Goal: Task Accomplishment & Management: Manage account settings

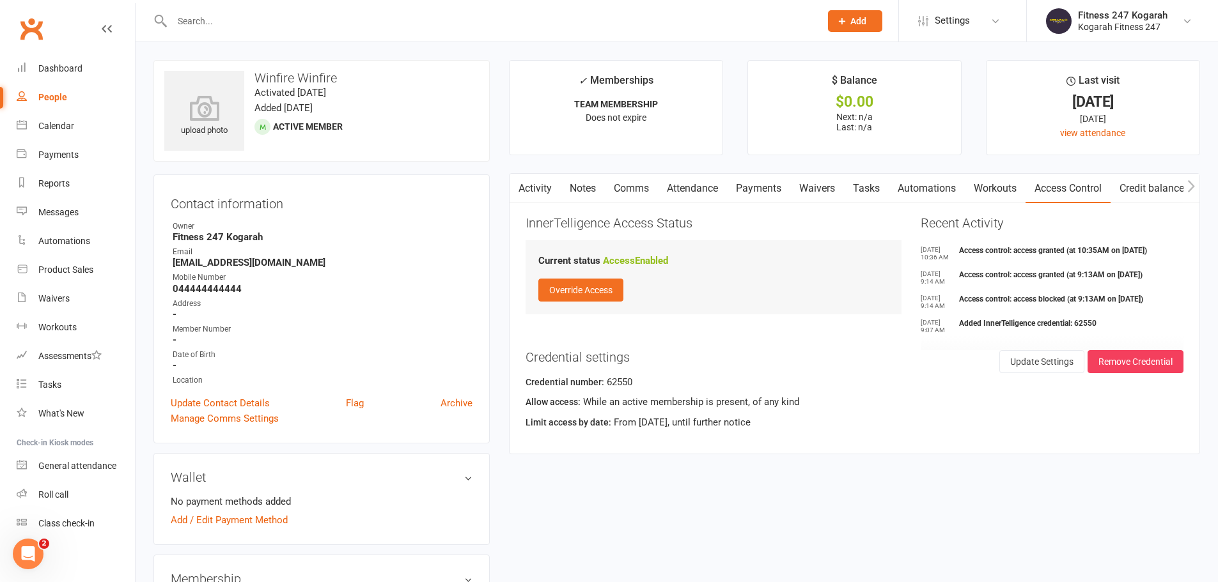
click at [242, 15] on input "text" at bounding box center [489, 21] width 643 height 18
paste input "[PERSON_NAME]"
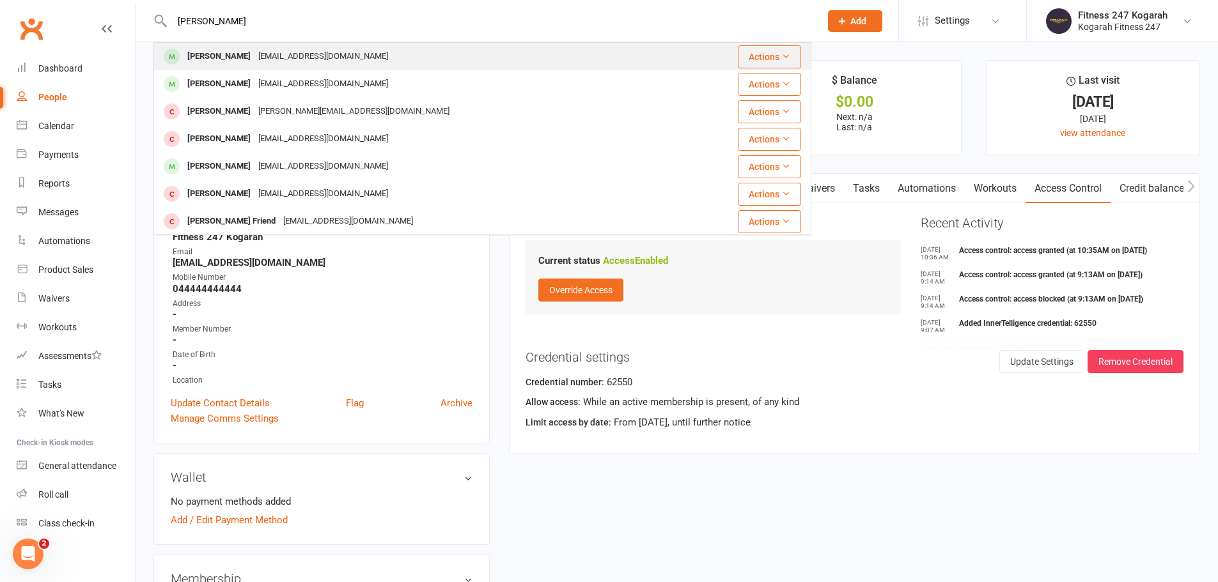
type input "[PERSON_NAME]"
click at [233, 56] on div "[PERSON_NAME]" at bounding box center [218, 56] width 71 height 19
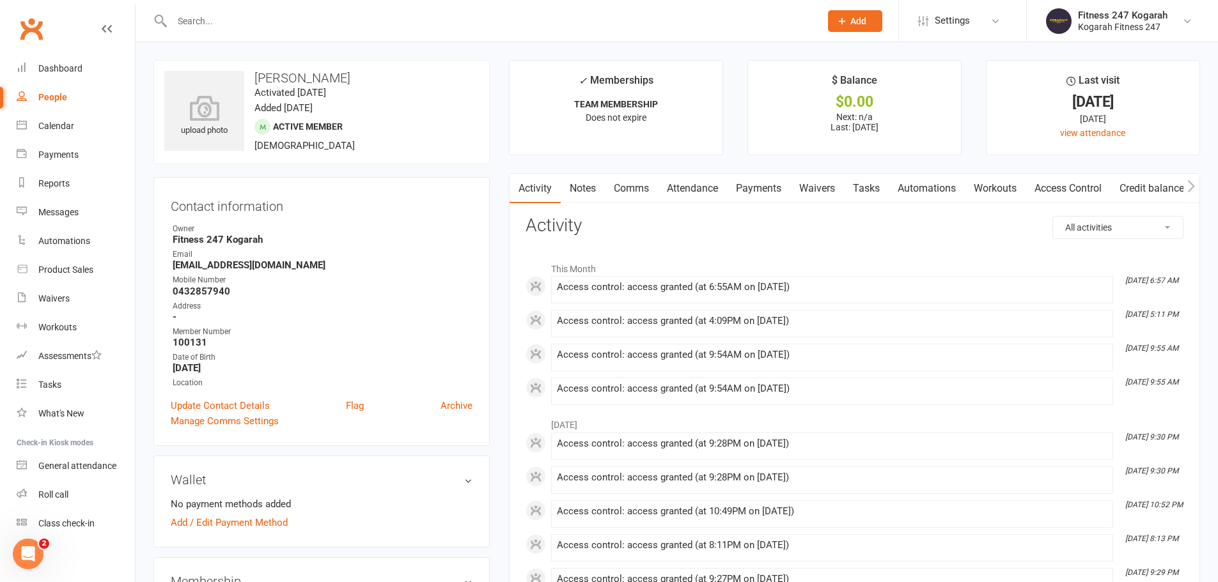
click at [277, 15] on input "text" at bounding box center [489, 21] width 643 height 18
paste input "[PERSON_NAME] Delle [PERSON_NAME]"
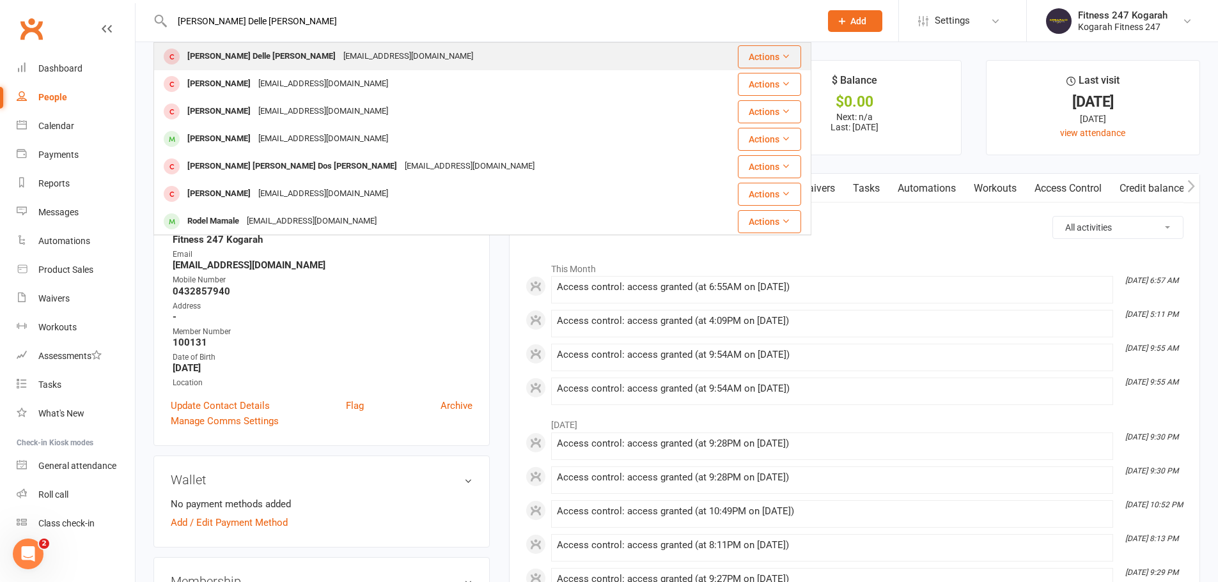
type input "[PERSON_NAME] Delle [PERSON_NAME]"
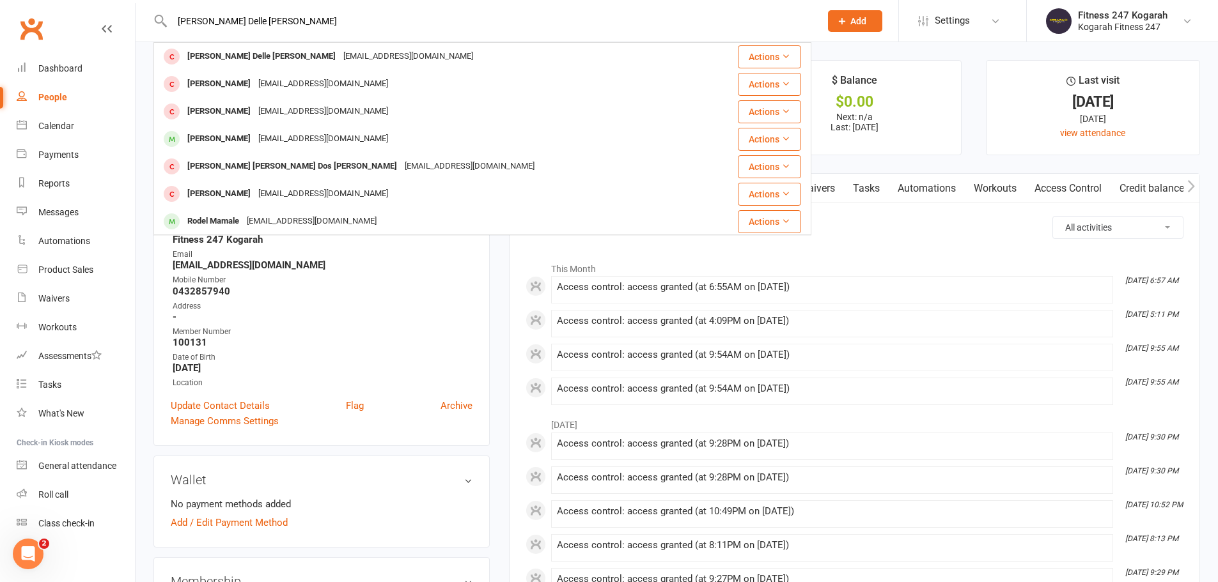
drag, startPoint x: 234, startPoint y: 59, endPoint x: 235, endPoint y: 34, distance: 25.0
click at [235, 59] on div "[PERSON_NAME] Delle [PERSON_NAME]" at bounding box center [261, 56] width 156 height 19
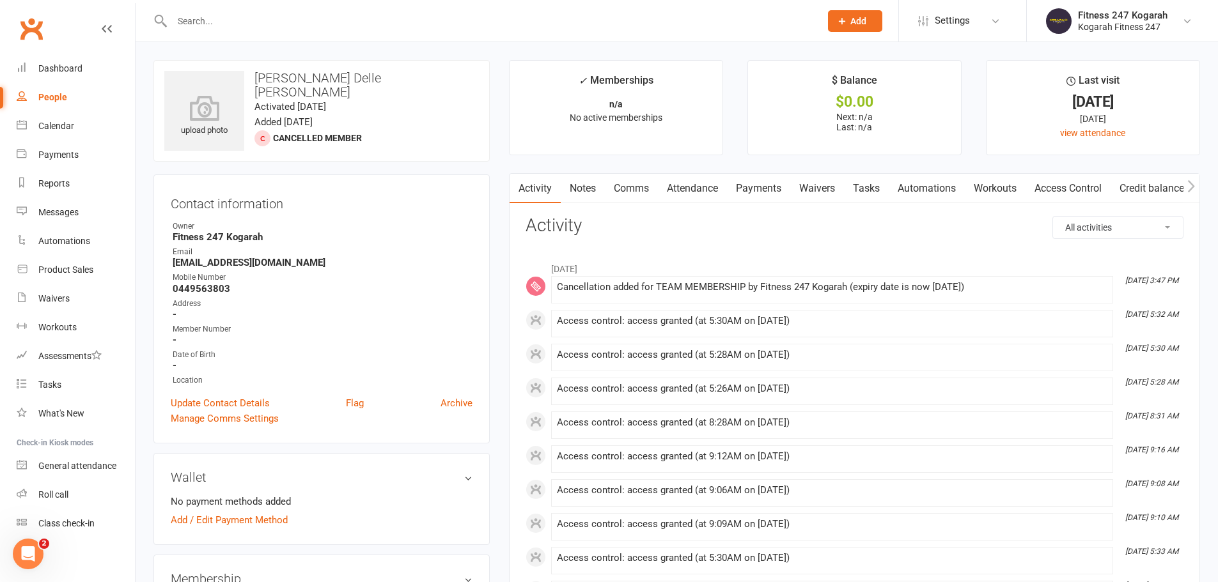
click at [224, 20] on input "text" at bounding box center [489, 21] width 643 height 18
paste input "[PERSON_NAME]"
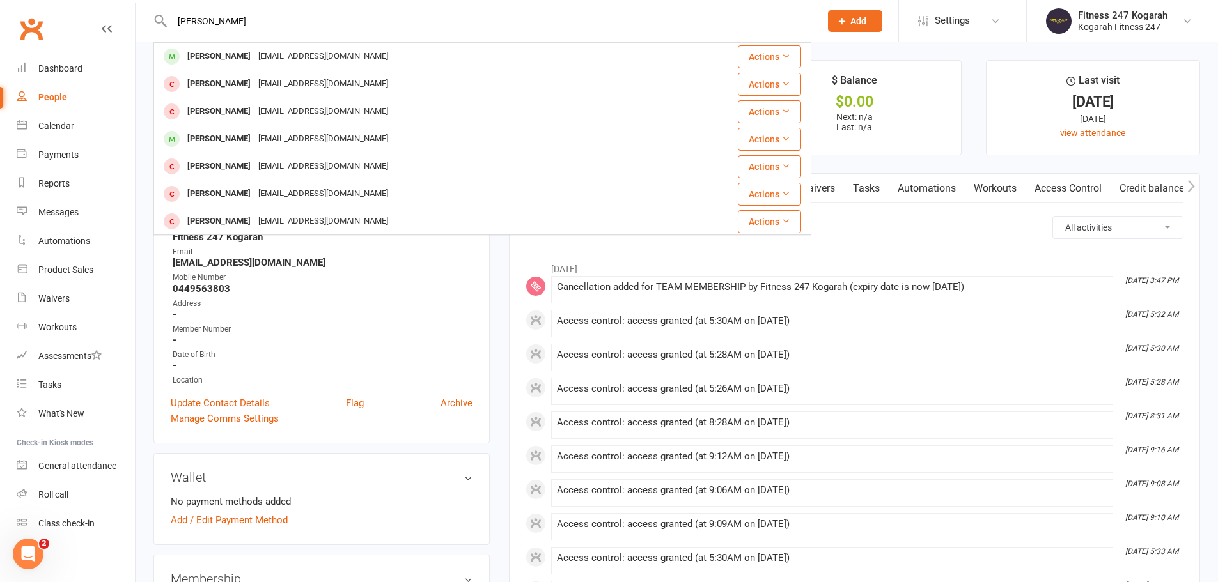
type input "[PERSON_NAME]"
click at [212, 58] on div "[PERSON_NAME]" at bounding box center [218, 56] width 71 height 19
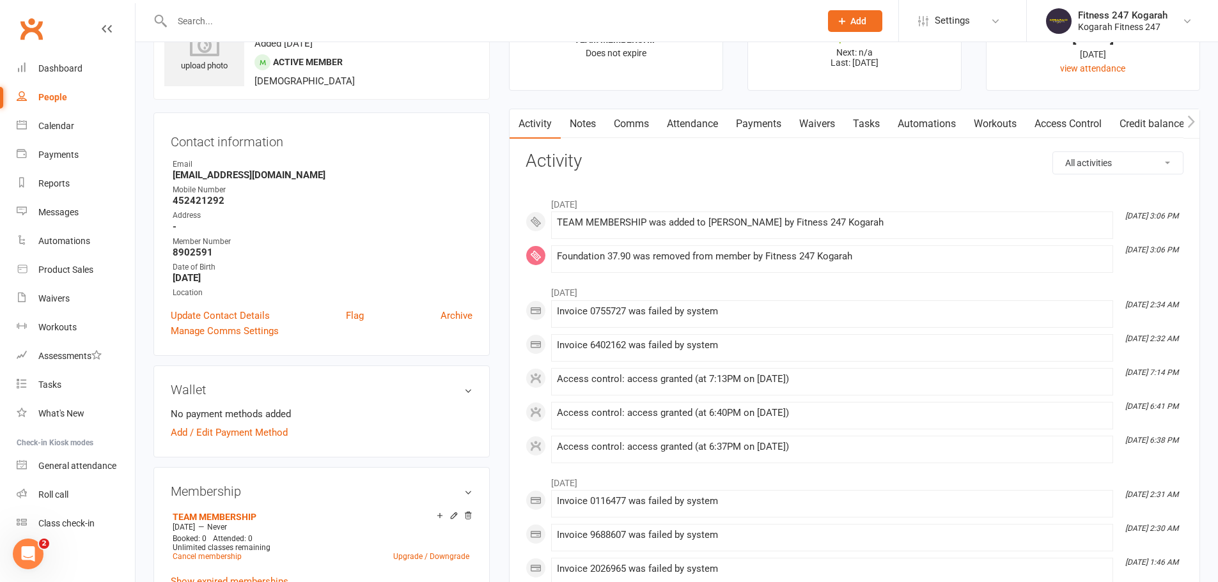
scroll to position [256, 0]
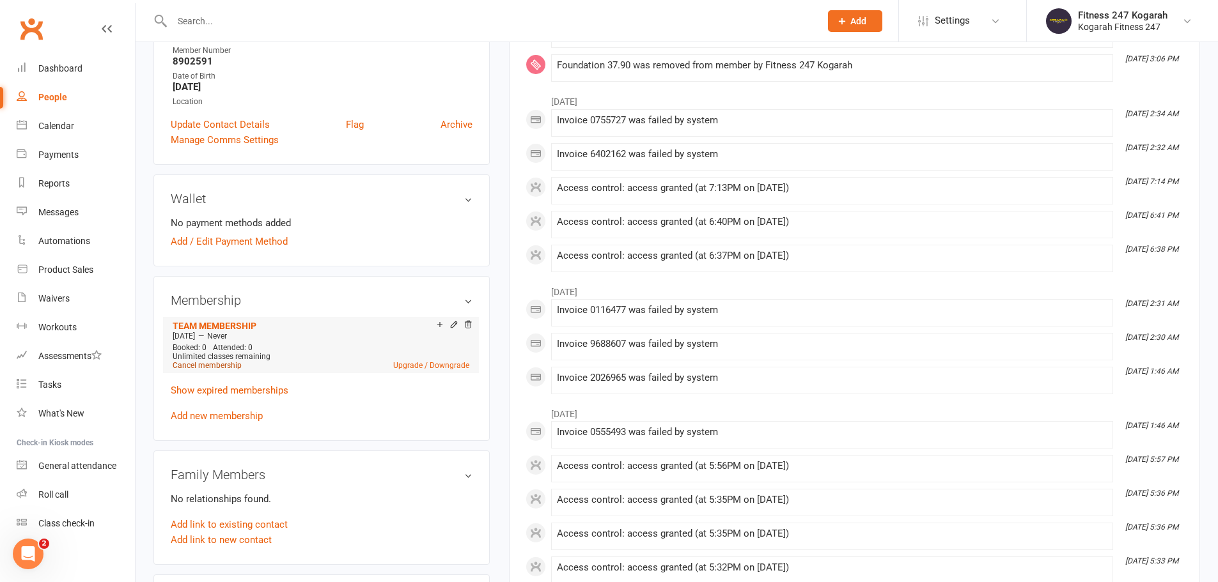
click at [232, 368] on link "Cancel membership" at bounding box center [207, 365] width 69 height 9
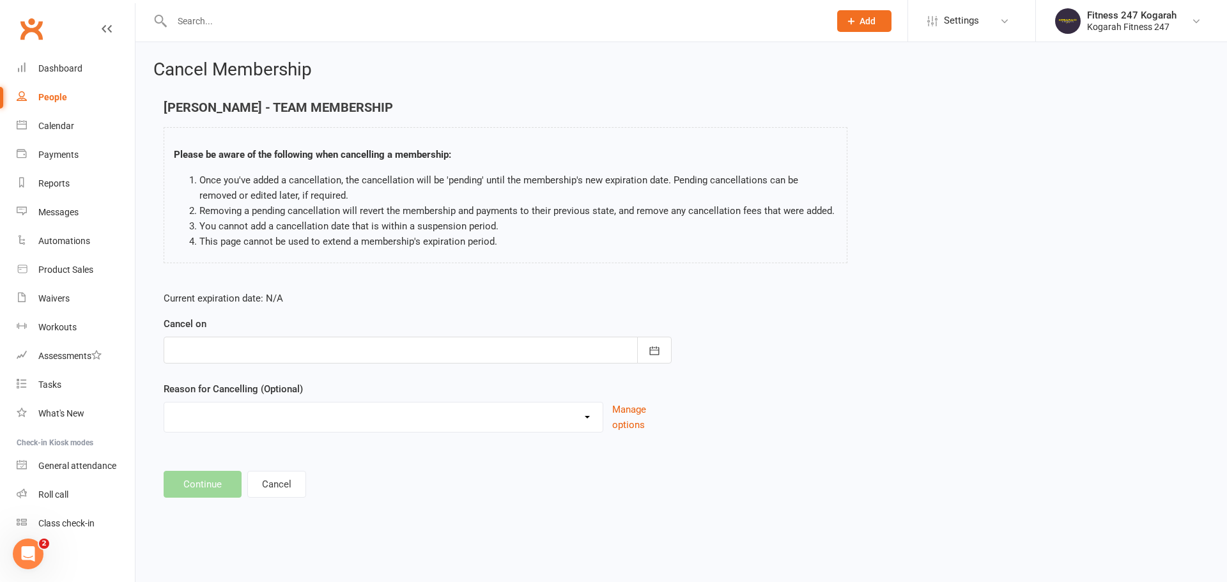
click at [221, 323] on div "Cancel on [DATE] Sun Mon Tue Wed Thu Fri Sat 40 28 29 30 01 02 03 04 41 05 06 0…" at bounding box center [418, 339] width 508 height 47
click at [214, 336] on div "Cancel on [DATE] Sun Mon Tue Wed Thu Fri Sat 40 28 29 30 01 02 03 04 41 05 06 0…" at bounding box center [418, 339] width 508 height 47
click at [200, 373] on form "Current expiration date: N/A Cancel on [DATE] Sun Mon Tue Wed Thu Fri Sat 40 28…" at bounding box center [418, 362] width 508 height 142
click at [196, 355] on div at bounding box center [418, 350] width 508 height 27
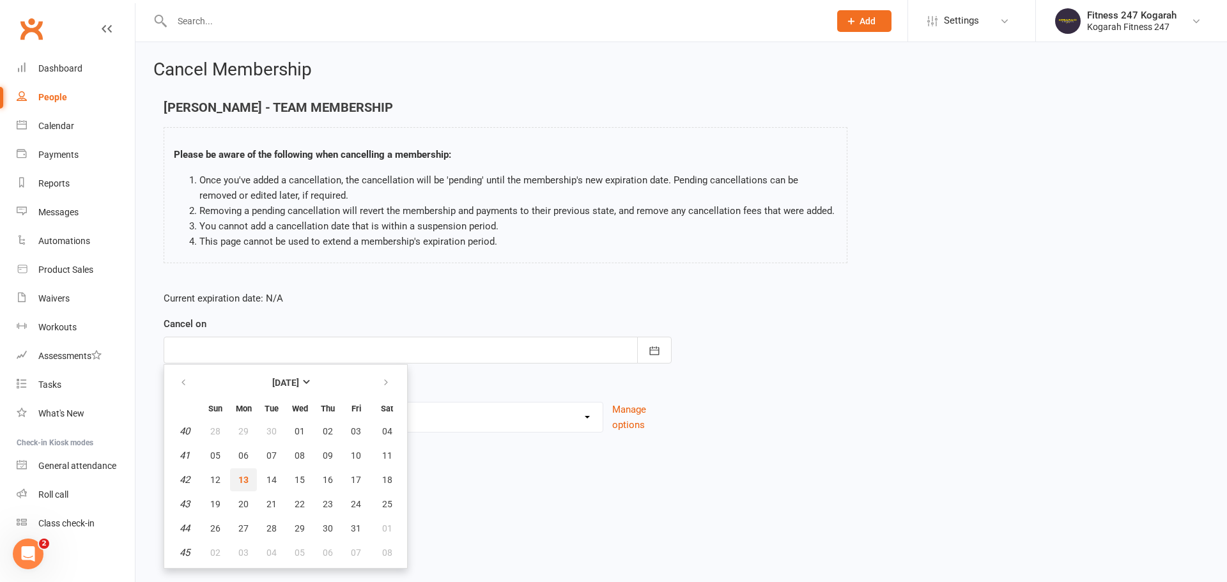
click at [245, 471] on button "13" at bounding box center [243, 480] width 27 height 23
type input "[DATE]"
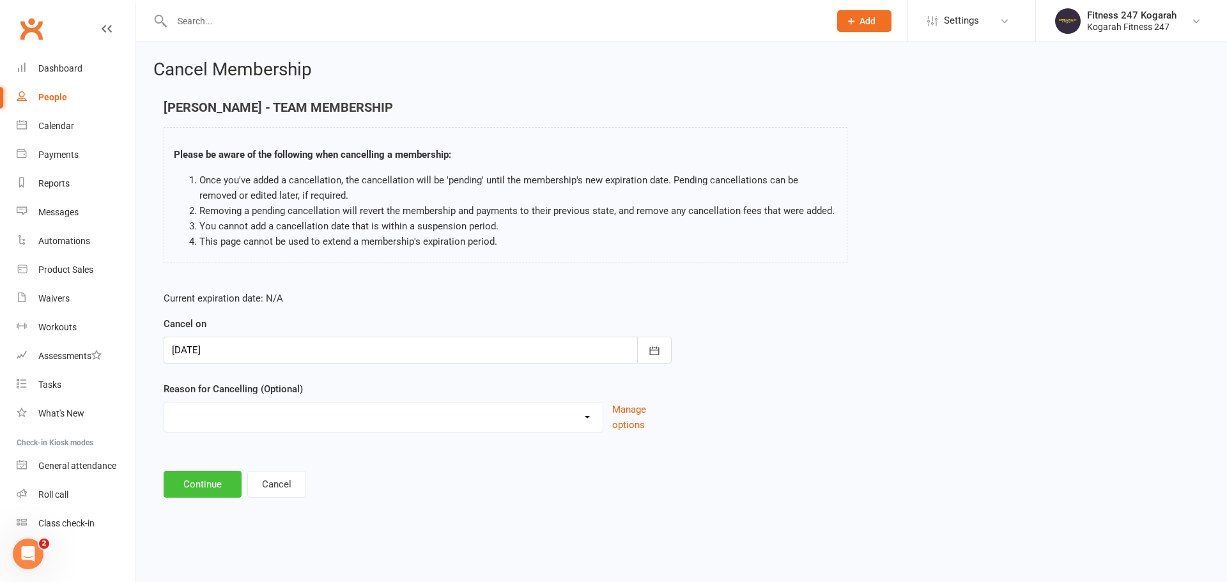
click at [208, 482] on button "Continue" at bounding box center [203, 484] width 78 height 27
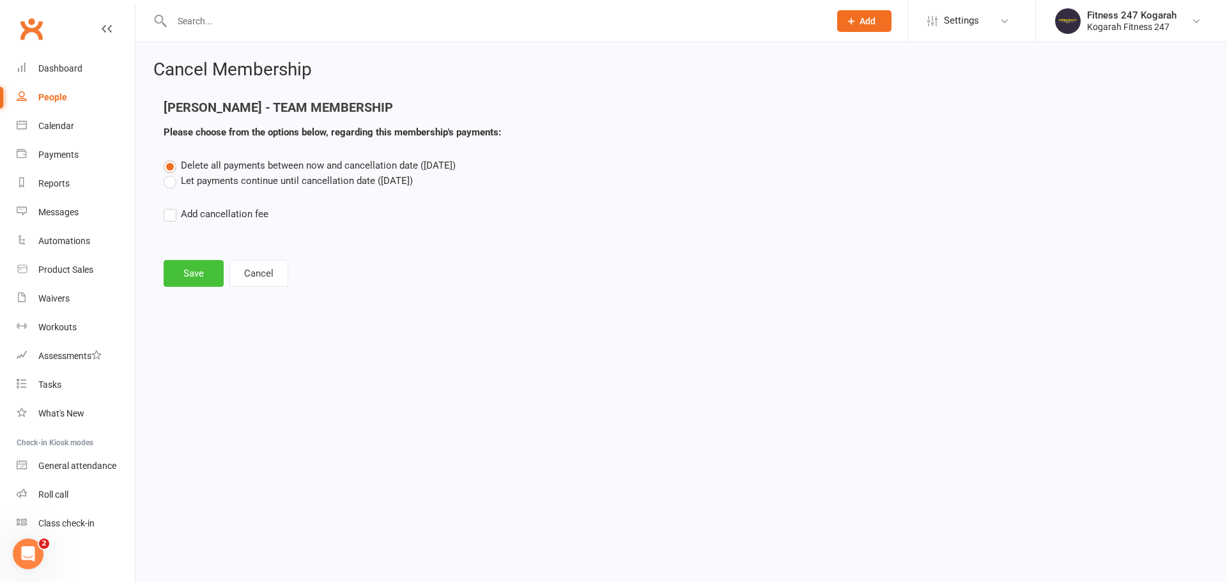
click at [192, 268] on button "Save" at bounding box center [194, 273] width 60 height 27
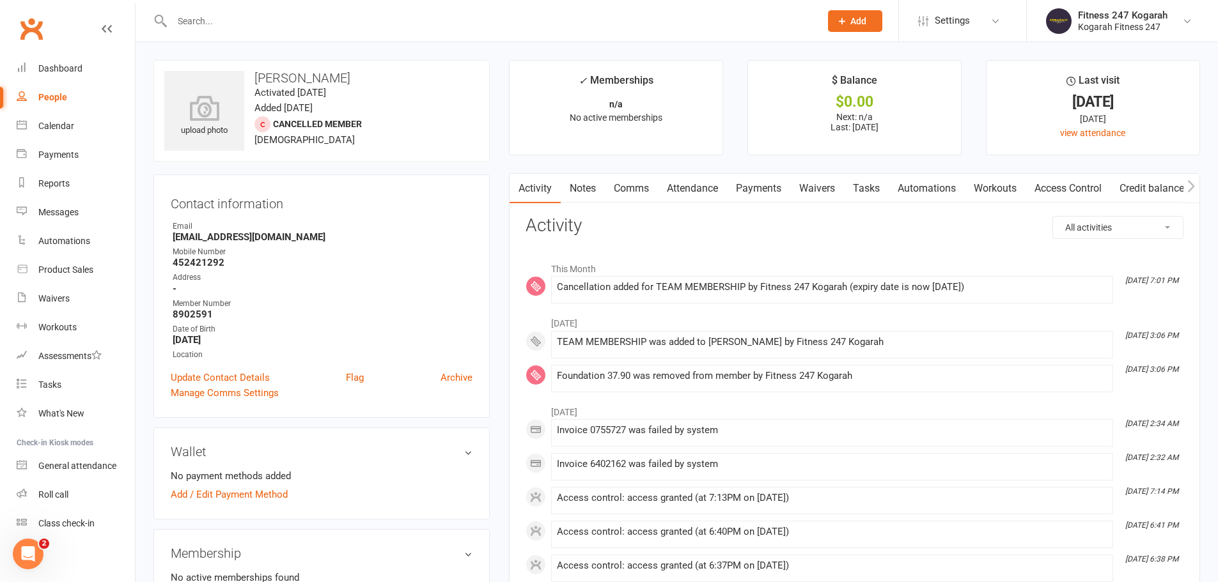
click at [247, 15] on input "text" at bounding box center [489, 21] width 643 height 18
paste input "Drashti (Dari) [PERSON_NAME] Po [PERSON_NAME]"
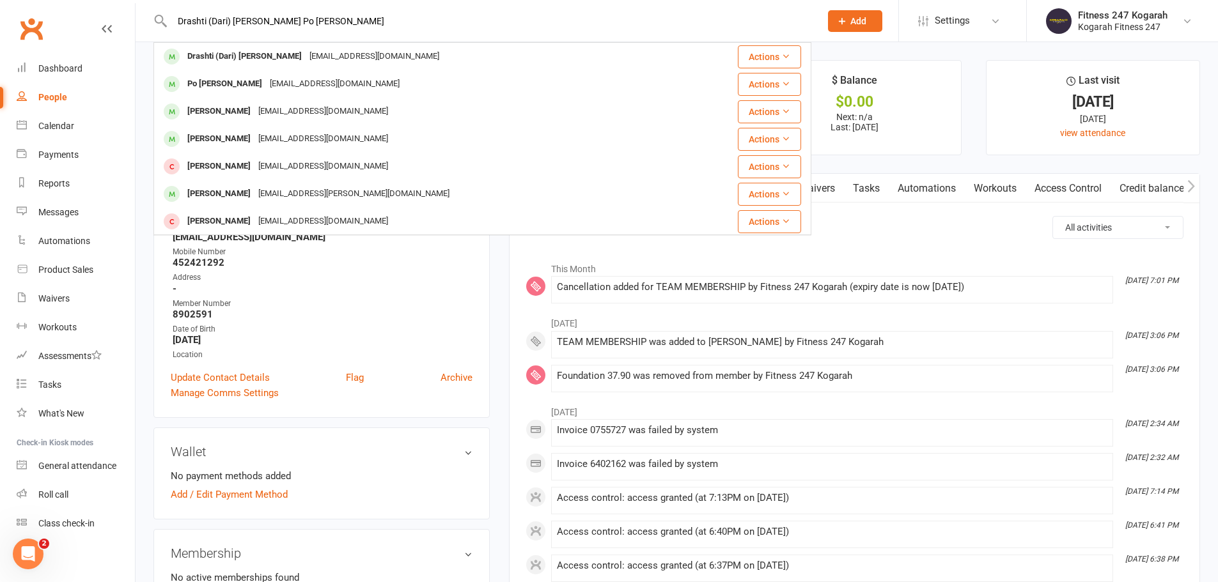
type input "Drashti (Dari) [PERSON_NAME] Po [PERSON_NAME]"
drag, startPoint x: 231, startPoint y: 61, endPoint x: 222, endPoint y: 29, distance: 33.6
click at [231, 62] on div "Drashti (Dari) [PERSON_NAME]" at bounding box center [244, 56] width 122 height 19
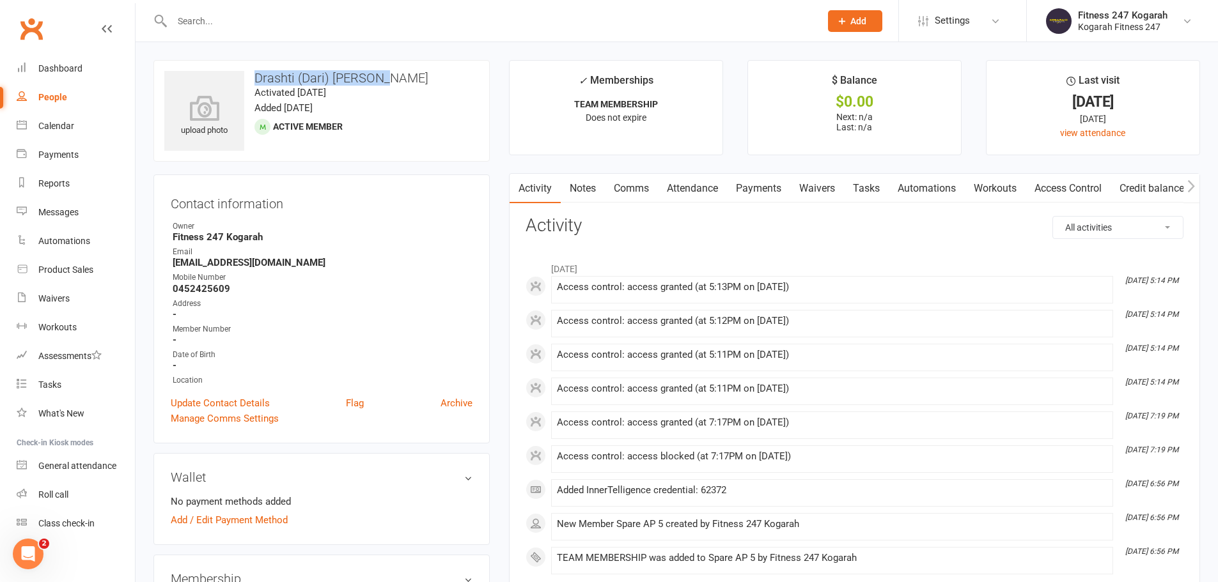
drag, startPoint x: 388, startPoint y: 80, endPoint x: 256, endPoint y: 80, distance: 132.3
click at [256, 80] on h3 "Drashti (Dari) [PERSON_NAME]" at bounding box center [321, 78] width 315 height 14
copy h3 "Drashti (Dari) [PERSON_NAME]"
click at [299, 27] on input "text" at bounding box center [489, 21] width 643 height 18
paste input "Po [PERSON_NAME]"
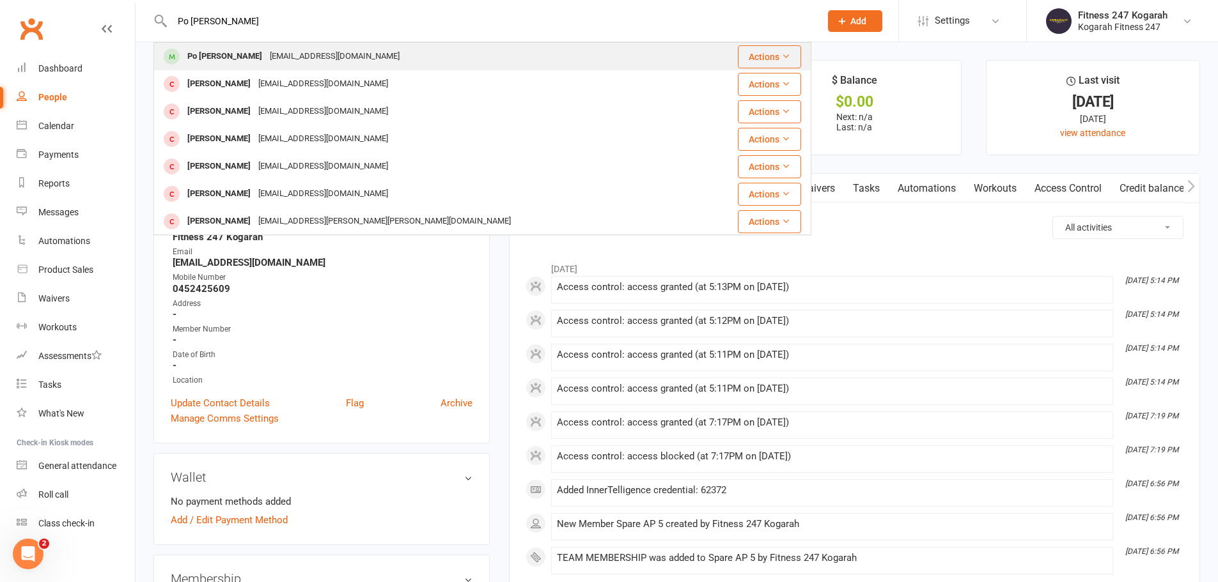
type input "Po [PERSON_NAME]"
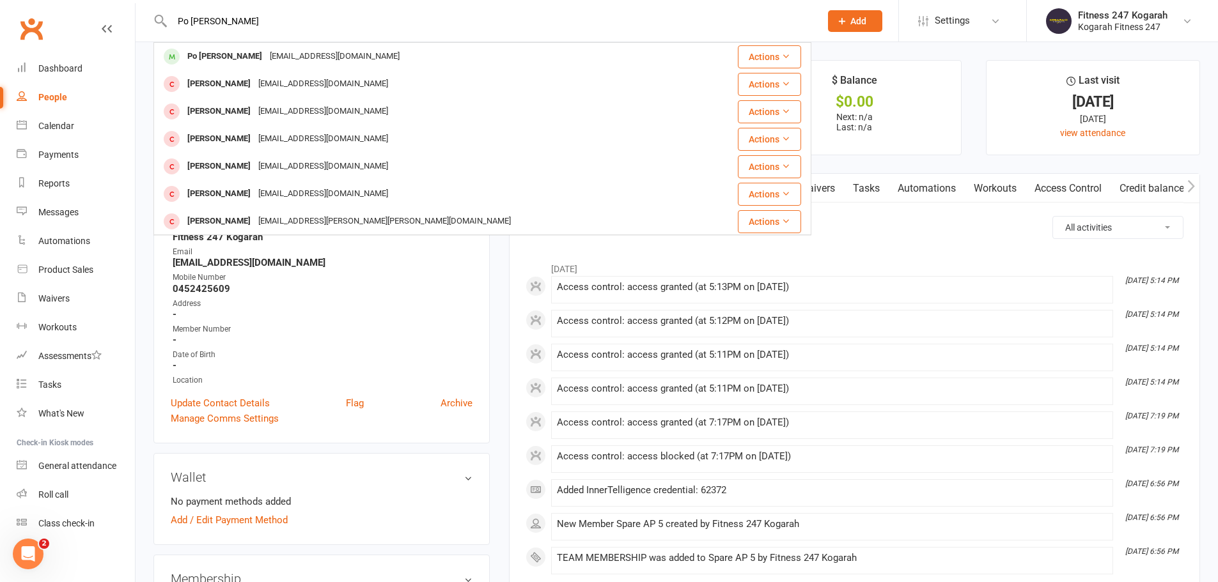
click at [282, 57] on div "[EMAIL_ADDRESS][DOMAIN_NAME]" at bounding box center [334, 56] width 137 height 19
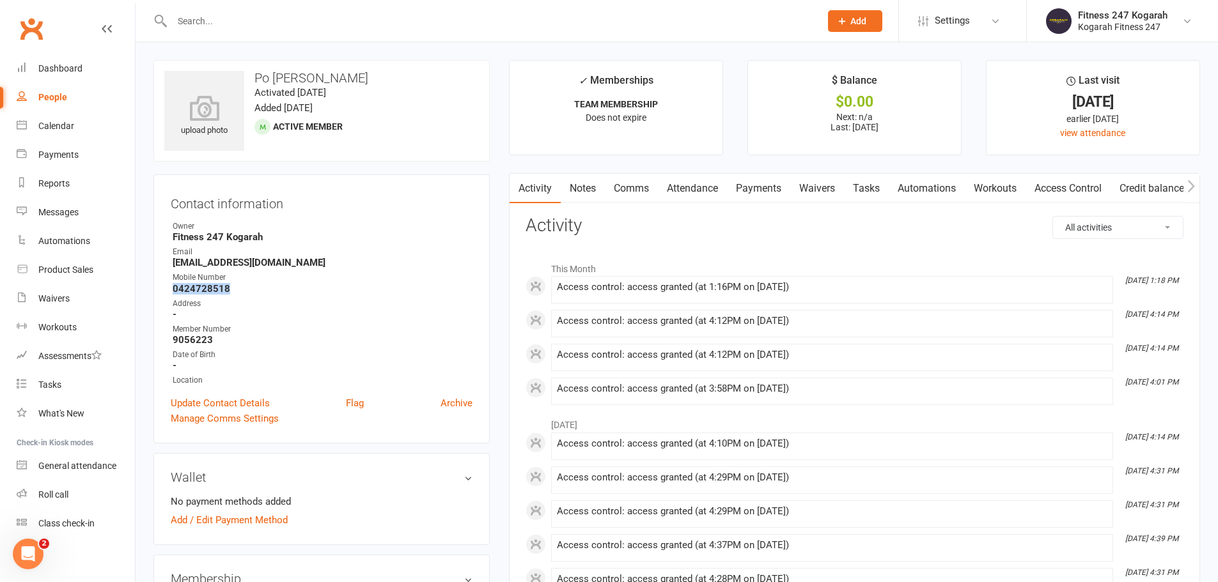
drag, startPoint x: 229, startPoint y: 289, endPoint x: 172, endPoint y: 292, distance: 57.0
click at [172, 292] on li "Mobile Number [PHONE_NUMBER]" at bounding box center [322, 283] width 302 height 22
copy strong "0424728518"
click at [203, 403] on link "Update Contact Details" at bounding box center [220, 403] width 99 height 15
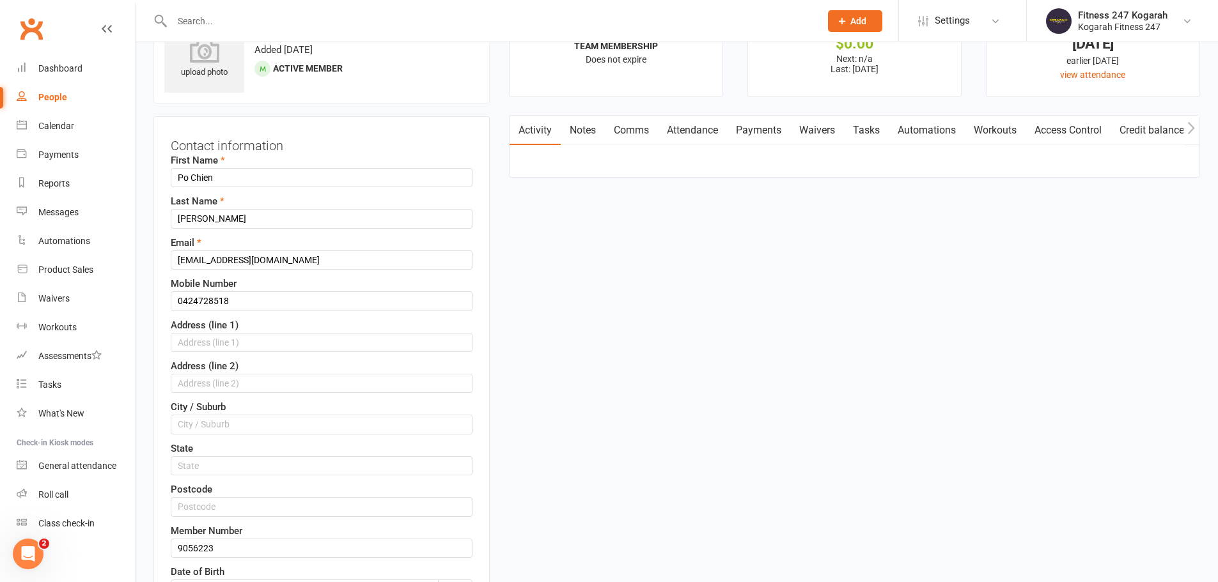
scroll to position [60, 0]
drag, startPoint x: 187, startPoint y: 178, endPoint x: 161, endPoint y: 164, distance: 30.1
paste input "[PERSON_NAME] (Po Chein) [PERSON_NAME]"
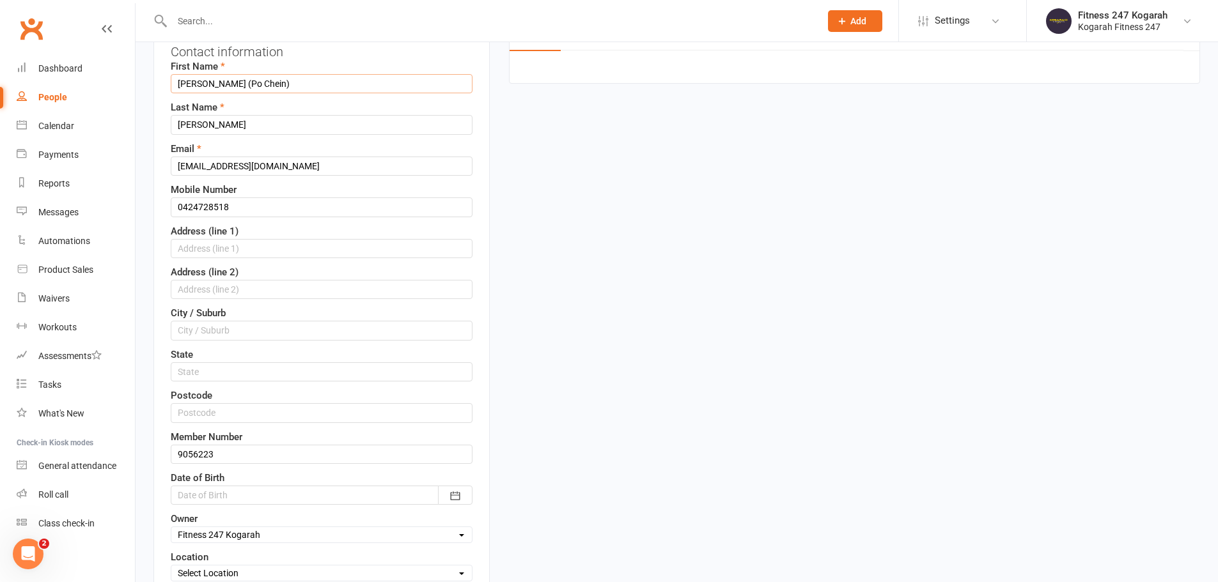
scroll to position [252, 0]
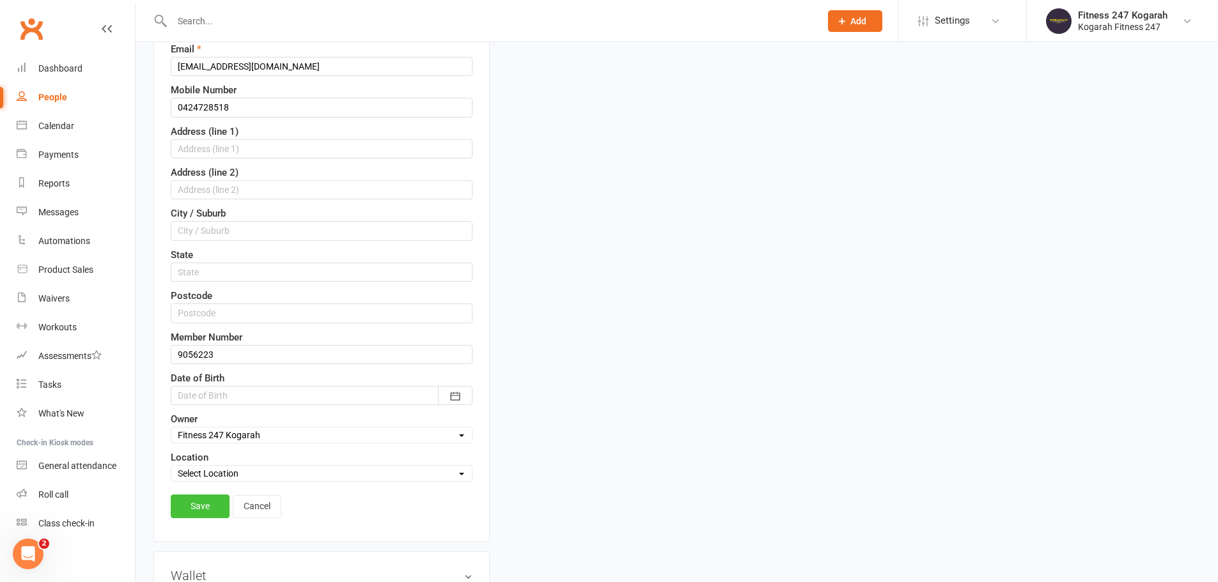
type input "[PERSON_NAME] (Po Chein)"
click at [200, 506] on link "Save" at bounding box center [200, 506] width 59 height 23
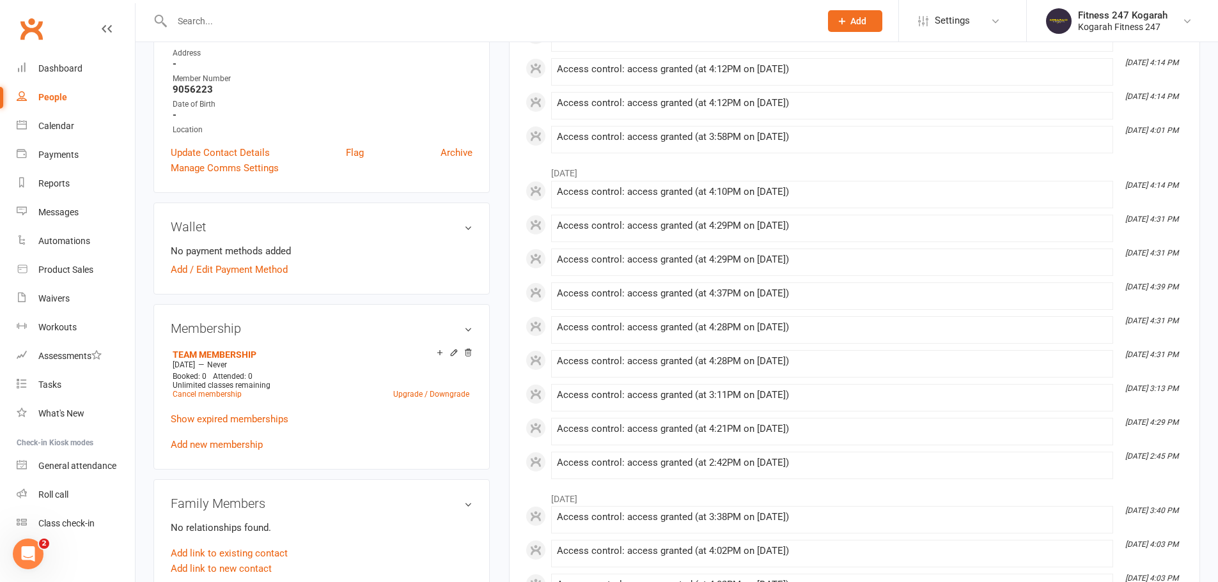
click at [245, 18] on input "text" at bounding box center [489, 21] width 643 height 18
paste input "[PERSON_NAME]"
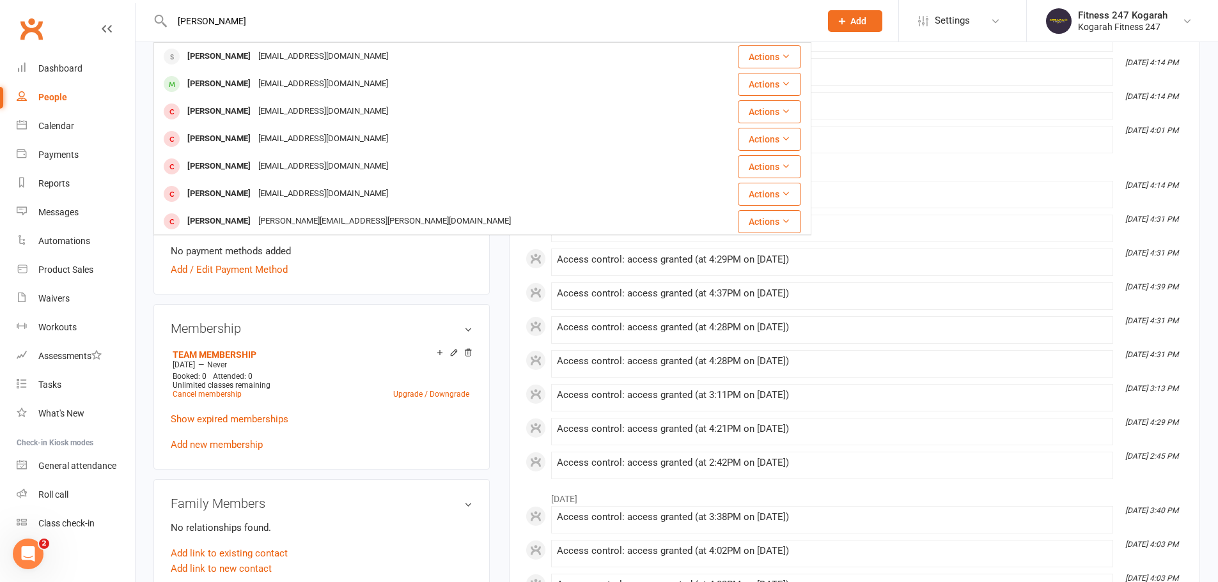
type input "[PERSON_NAME]"
click at [238, 56] on div "[PERSON_NAME]" at bounding box center [218, 56] width 71 height 19
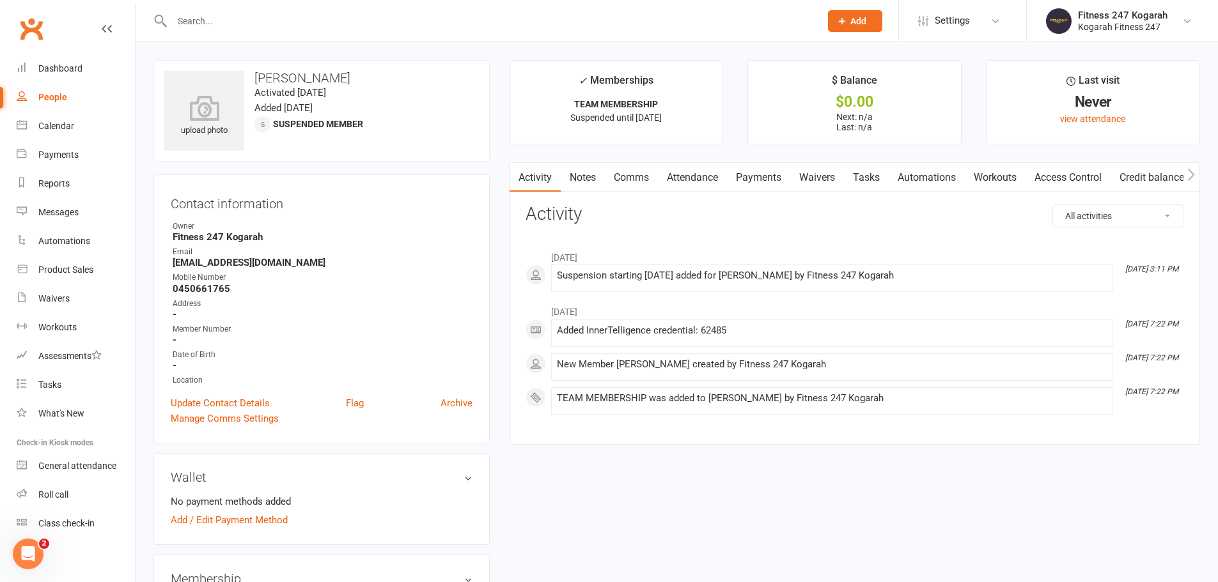
click at [260, 21] on input "text" at bounding box center [489, 21] width 643 height 18
paste input "[PERSON_NAME]"
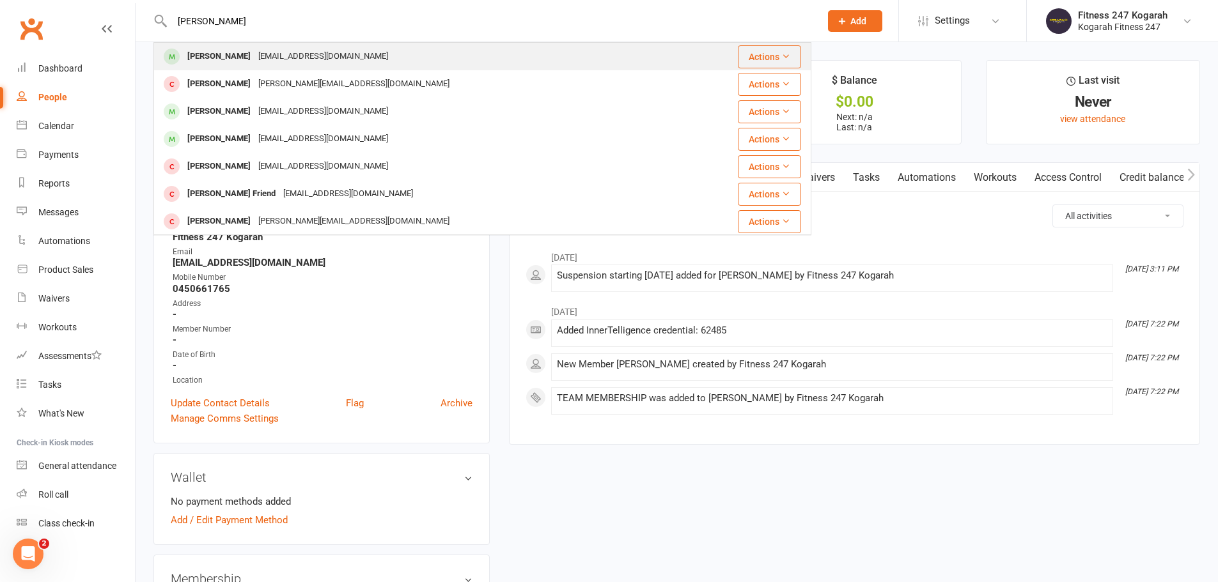
type input "[PERSON_NAME]"
click at [228, 54] on div "[PERSON_NAME]" at bounding box center [218, 56] width 71 height 19
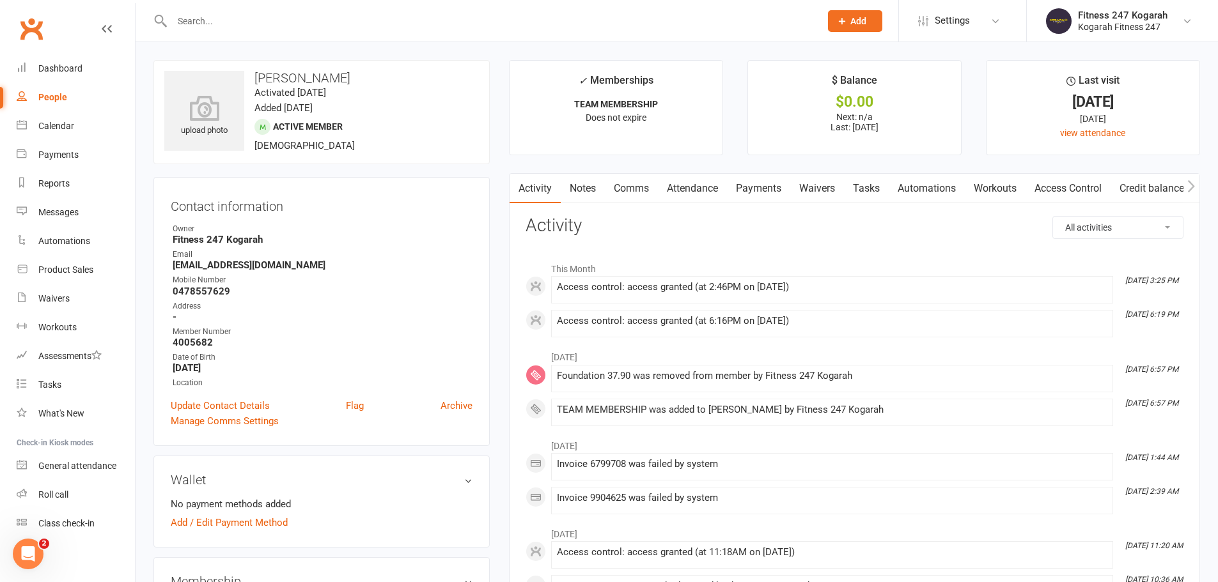
click at [295, 18] on input "text" at bounding box center [489, 21] width 643 height 18
paste input "Purevelorj Bat-Erdene"
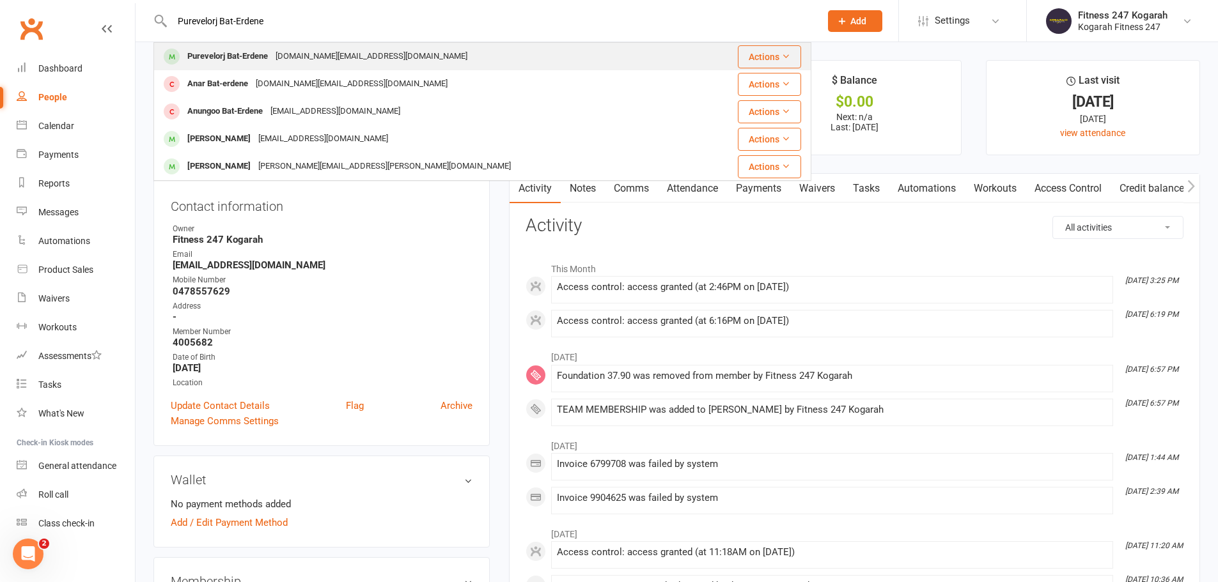
type input "Purevelorj Bat-Erdene"
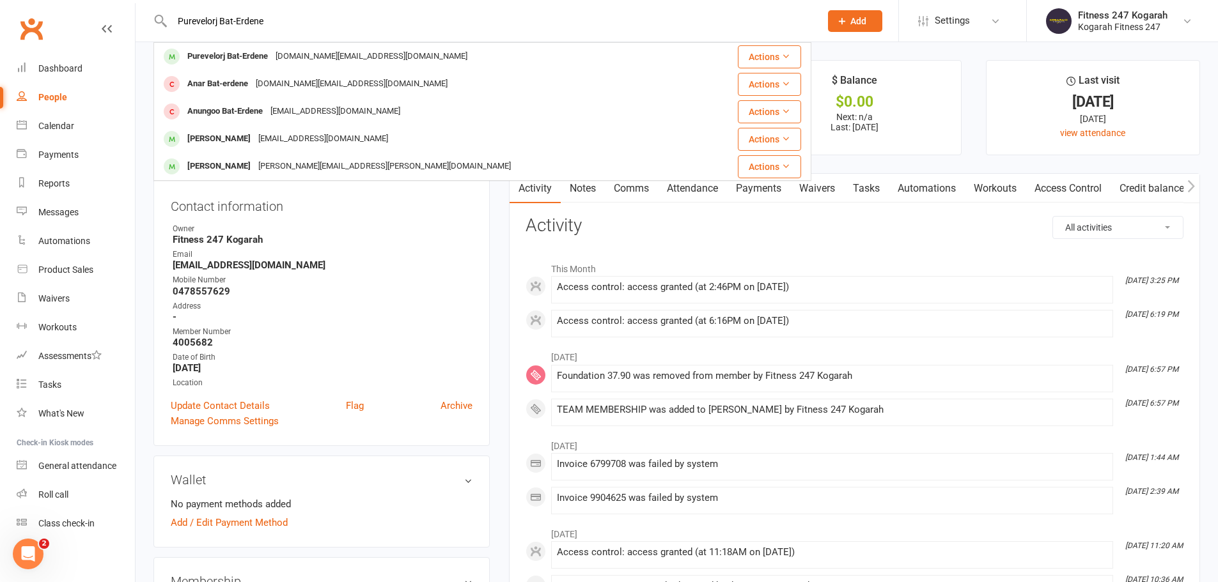
drag, startPoint x: 212, startPoint y: 53, endPoint x: 213, endPoint y: 41, distance: 12.2
click at [213, 53] on div "Purevelorj Bat-Erdene" at bounding box center [227, 56] width 88 height 19
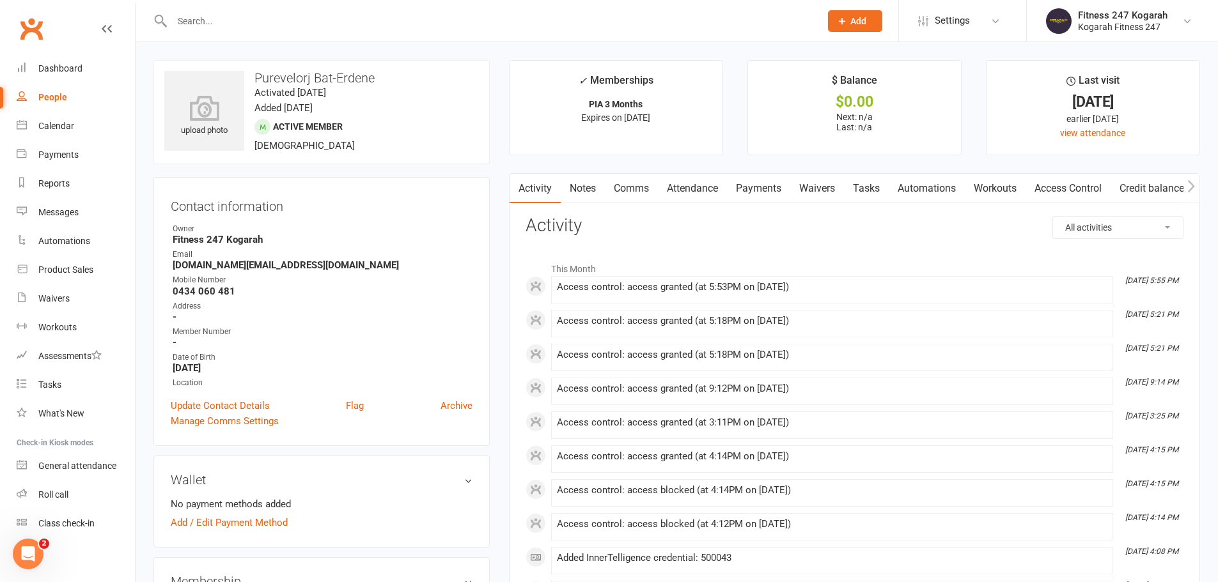
click at [253, 23] on input "text" at bounding box center [489, 21] width 643 height 18
